Goal: Task Accomplishment & Management: Manage account settings

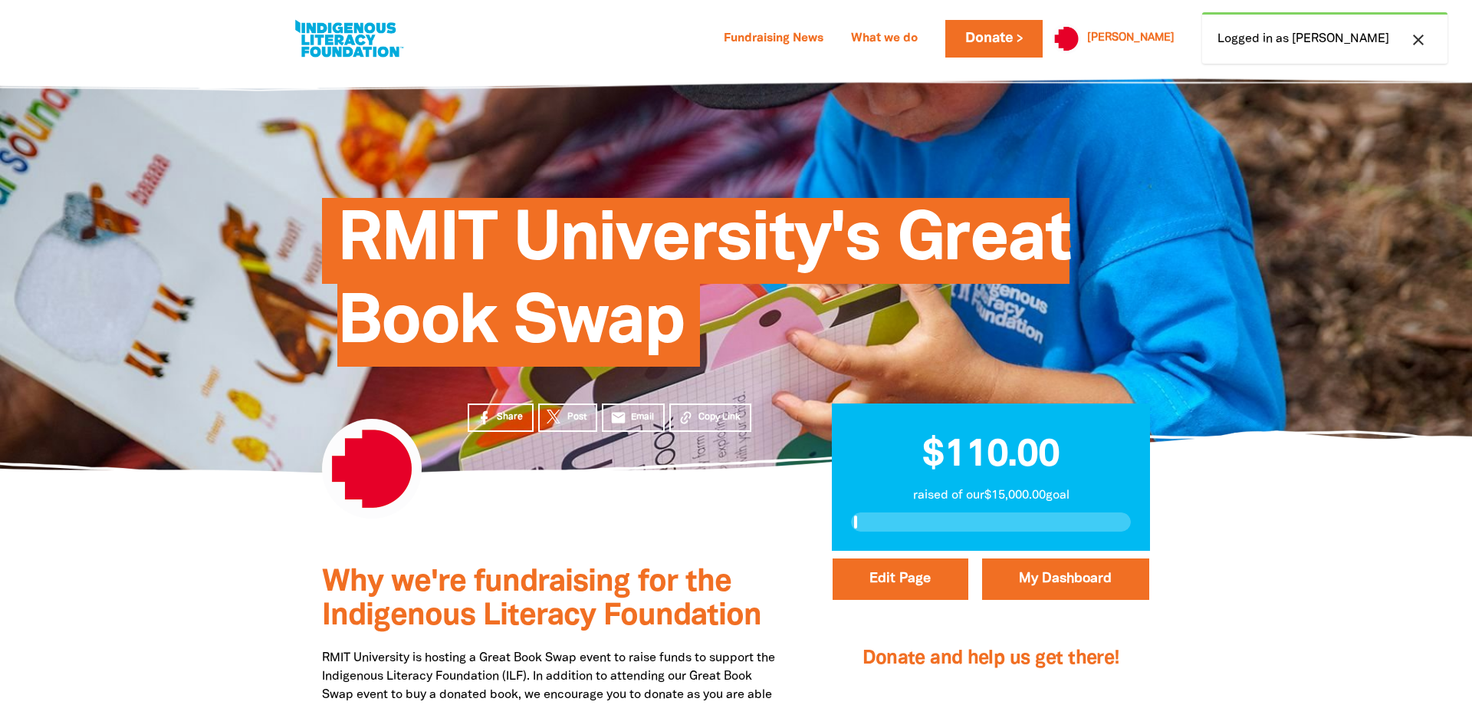
click at [1327, 42] on div "close Logged in as Amy" at bounding box center [1325, 37] width 245 height 51
click at [895, 594] on button "Edit Page" at bounding box center [901, 578] width 136 height 41
select select "Yes"
select select "Activity"
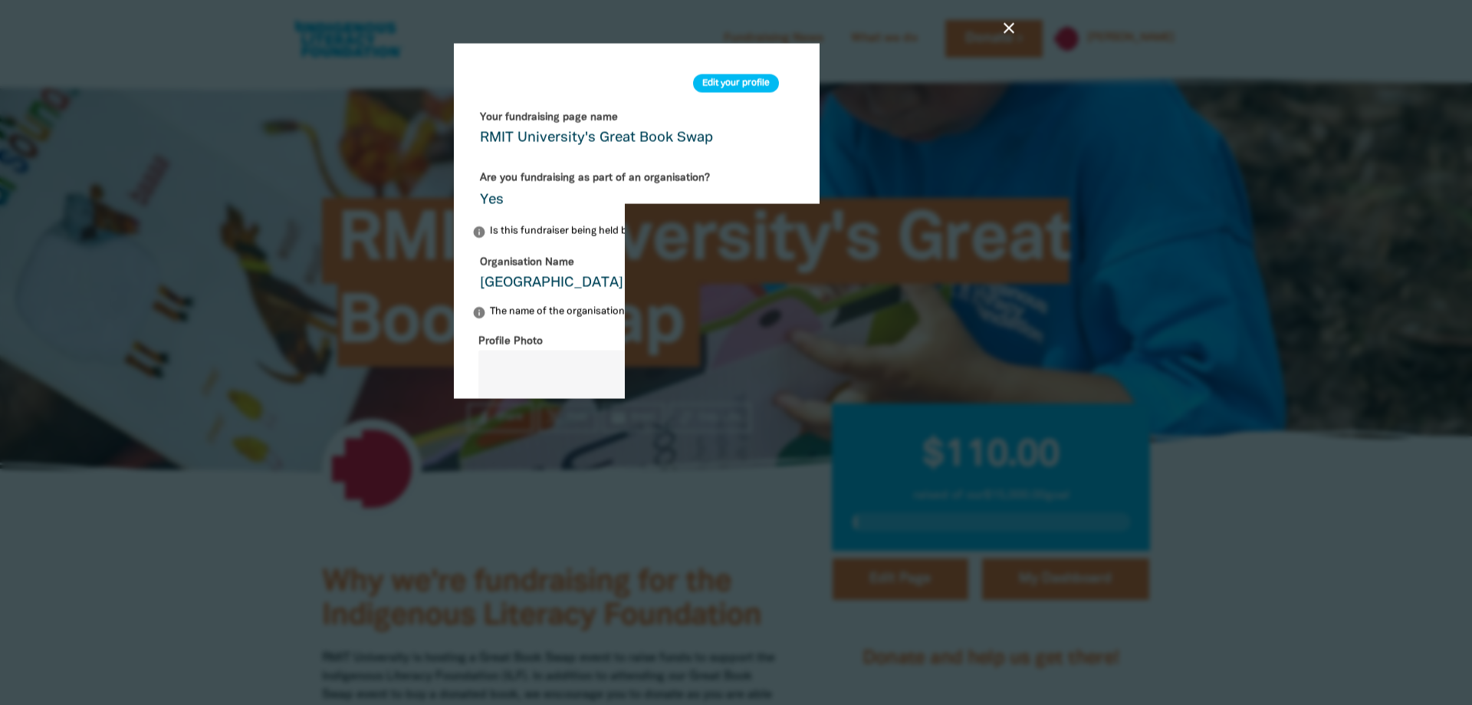
scroll to position [262, 0]
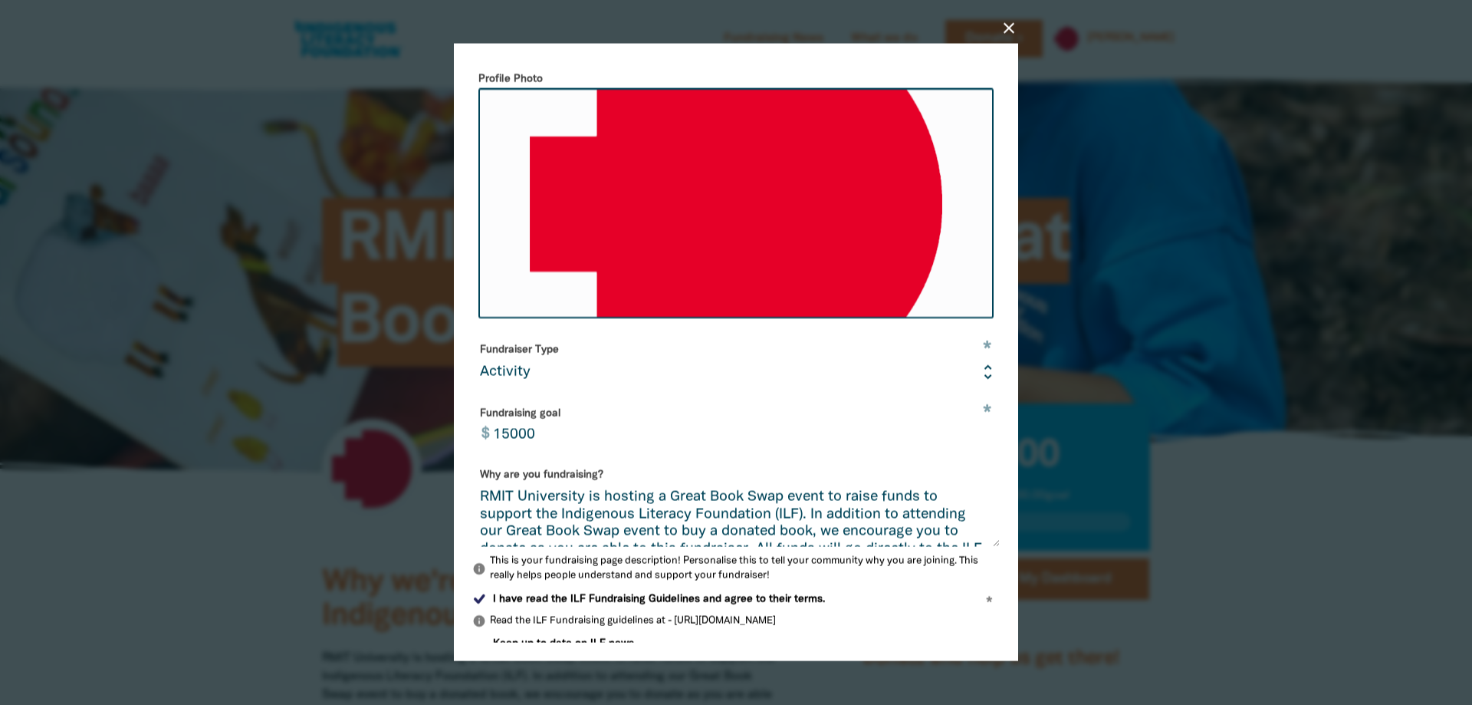
click at [558, 437] on input "15000" at bounding box center [742, 426] width 515 height 48
click at [507, 444] on input "15000" at bounding box center [742, 426] width 515 height 48
click at [502, 449] on input "15000" at bounding box center [742, 426] width 515 height 48
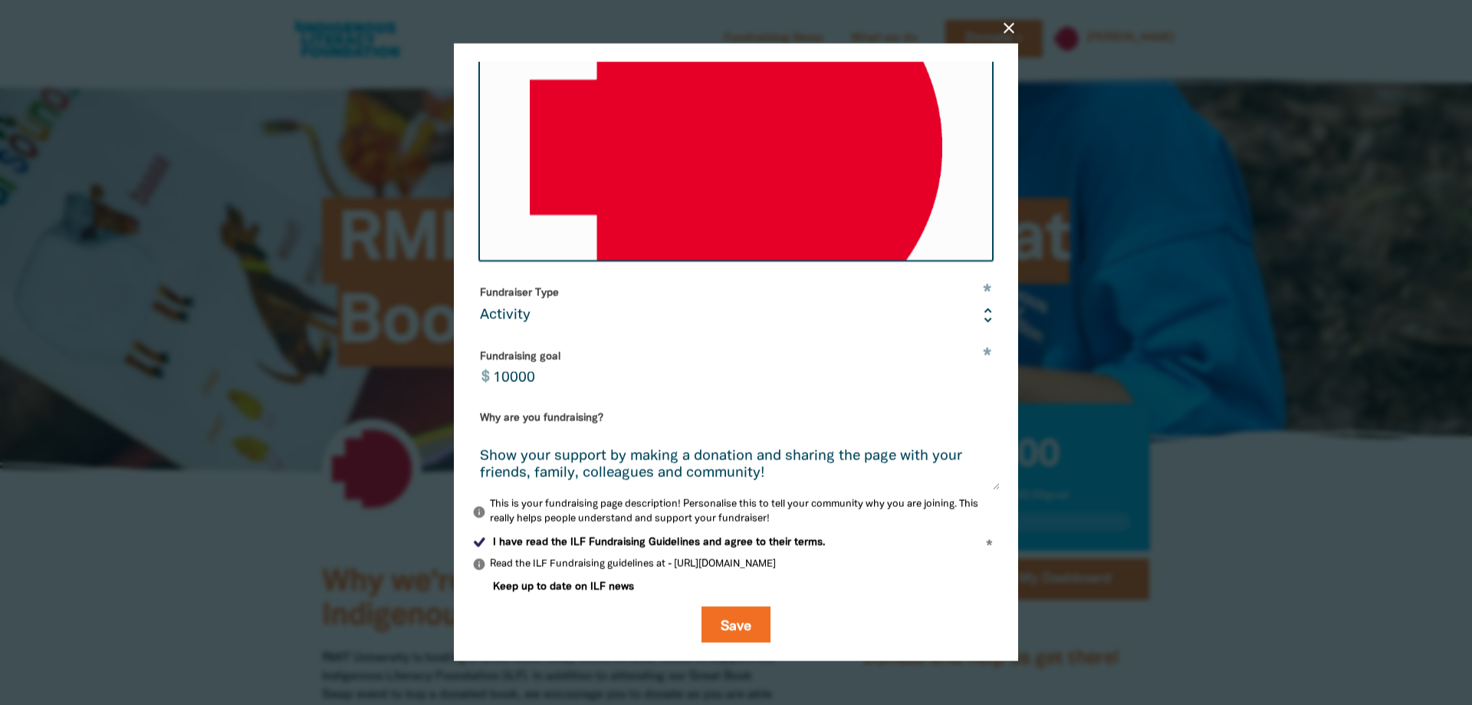
scroll to position [334, 0]
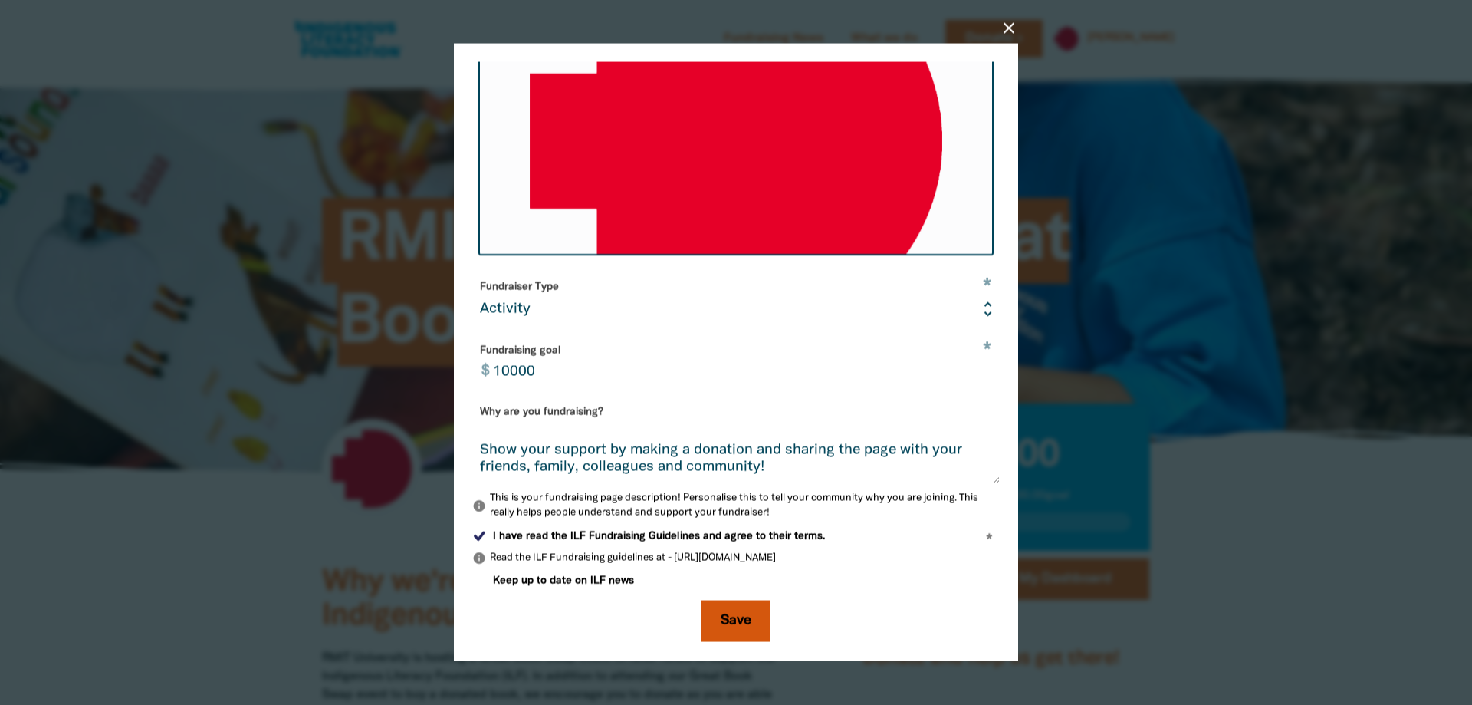
type input "10000"
click at [735, 627] on button "Save" at bounding box center [736, 620] width 69 height 41
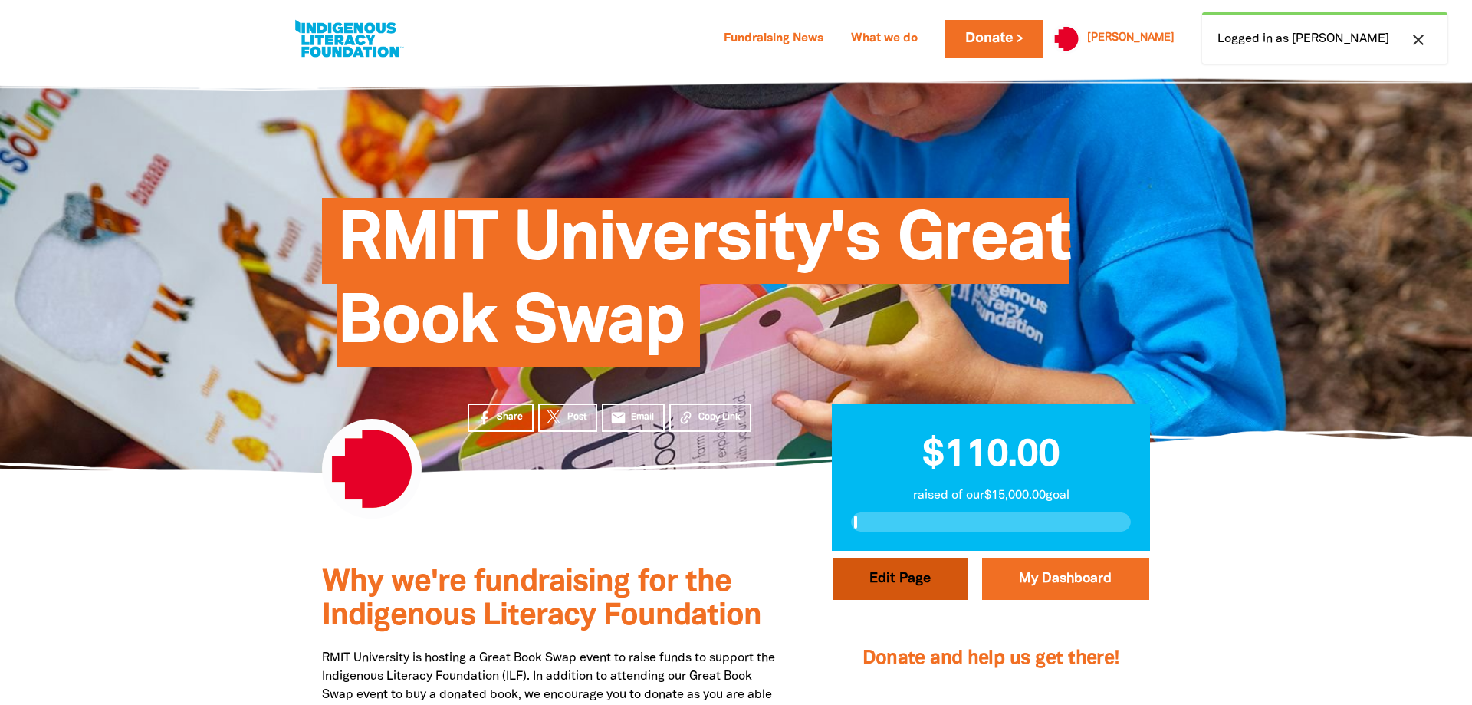
click at [919, 584] on button "Edit Page" at bounding box center [901, 578] width 136 height 41
select select "Yes"
select select "Activity"
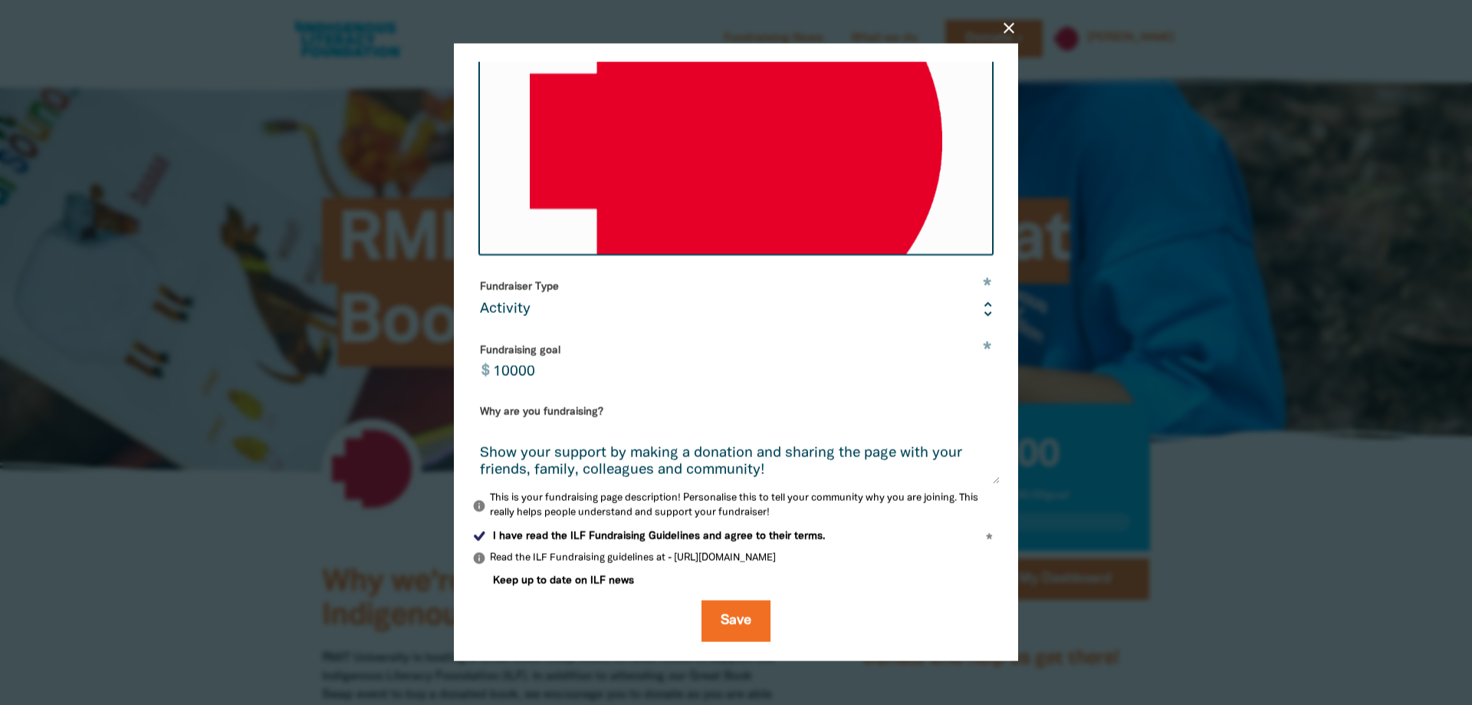
scroll to position [71, 0]
click at [729, 616] on button "Save" at bounding box center [736, 620] width 69 height 41
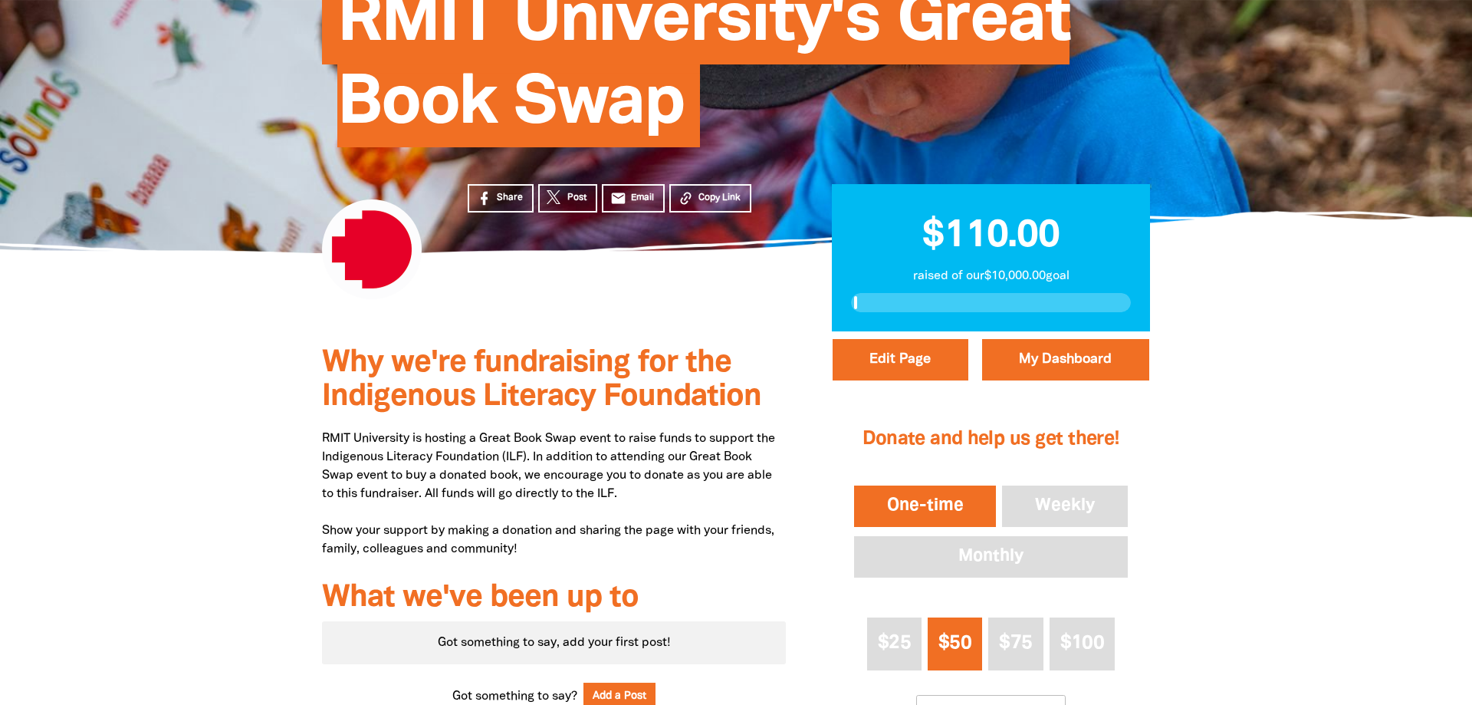
scroll to position [156, 0]
